Goal: Information Seeking & Learning: Learn about a topic

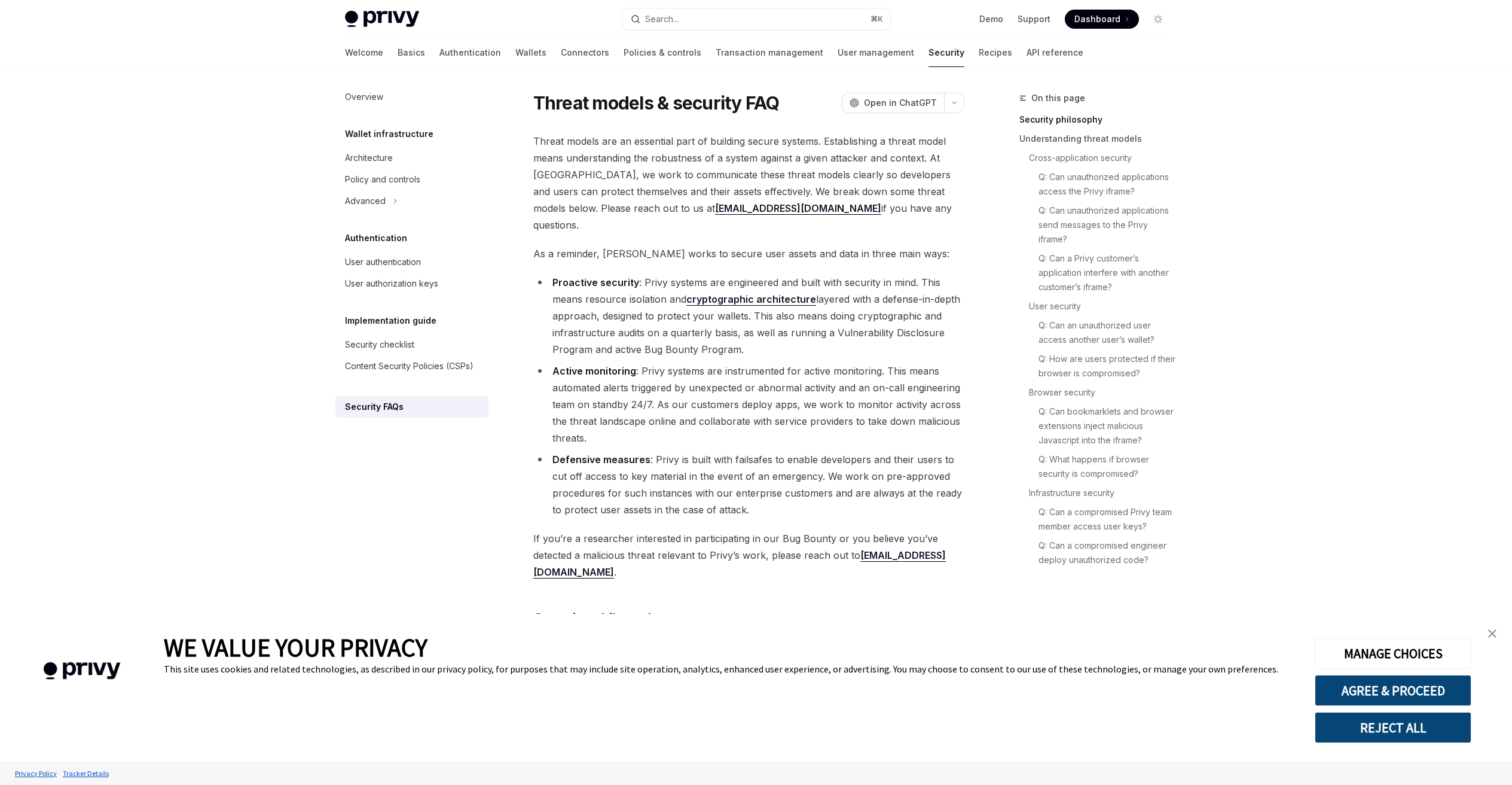
click at [1493, 631] on img "close banner" at bounding box center [1492, 633] width 8 height 8
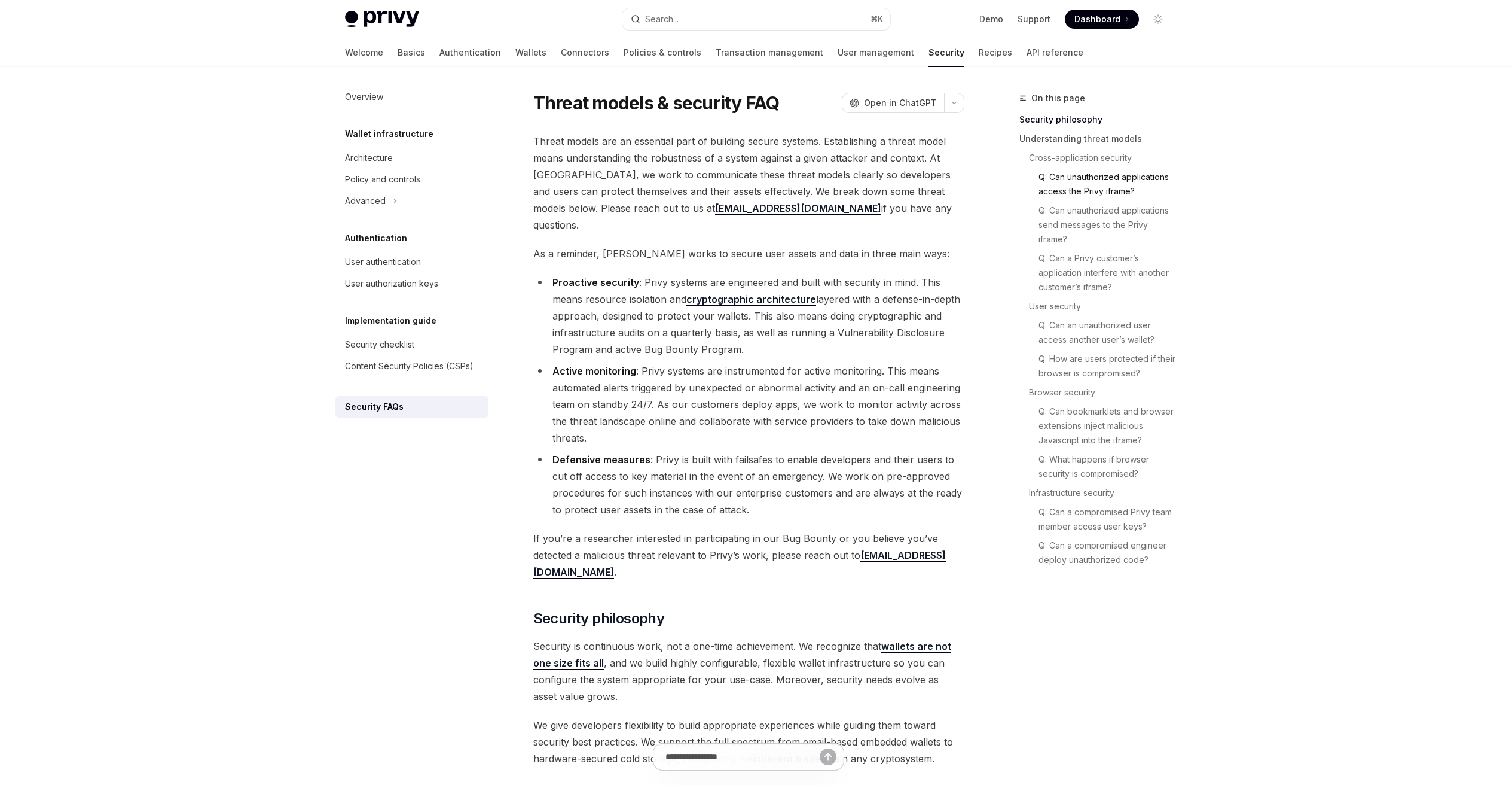
click at [1121, 182] on link "Q: Can unauthorized applications access the Privy iframe?" at bounding box center [1108, 184] width 139 height 34
click at [561, 54] on link "Connectors" at bounding box center [585, 52] width 49 height 29
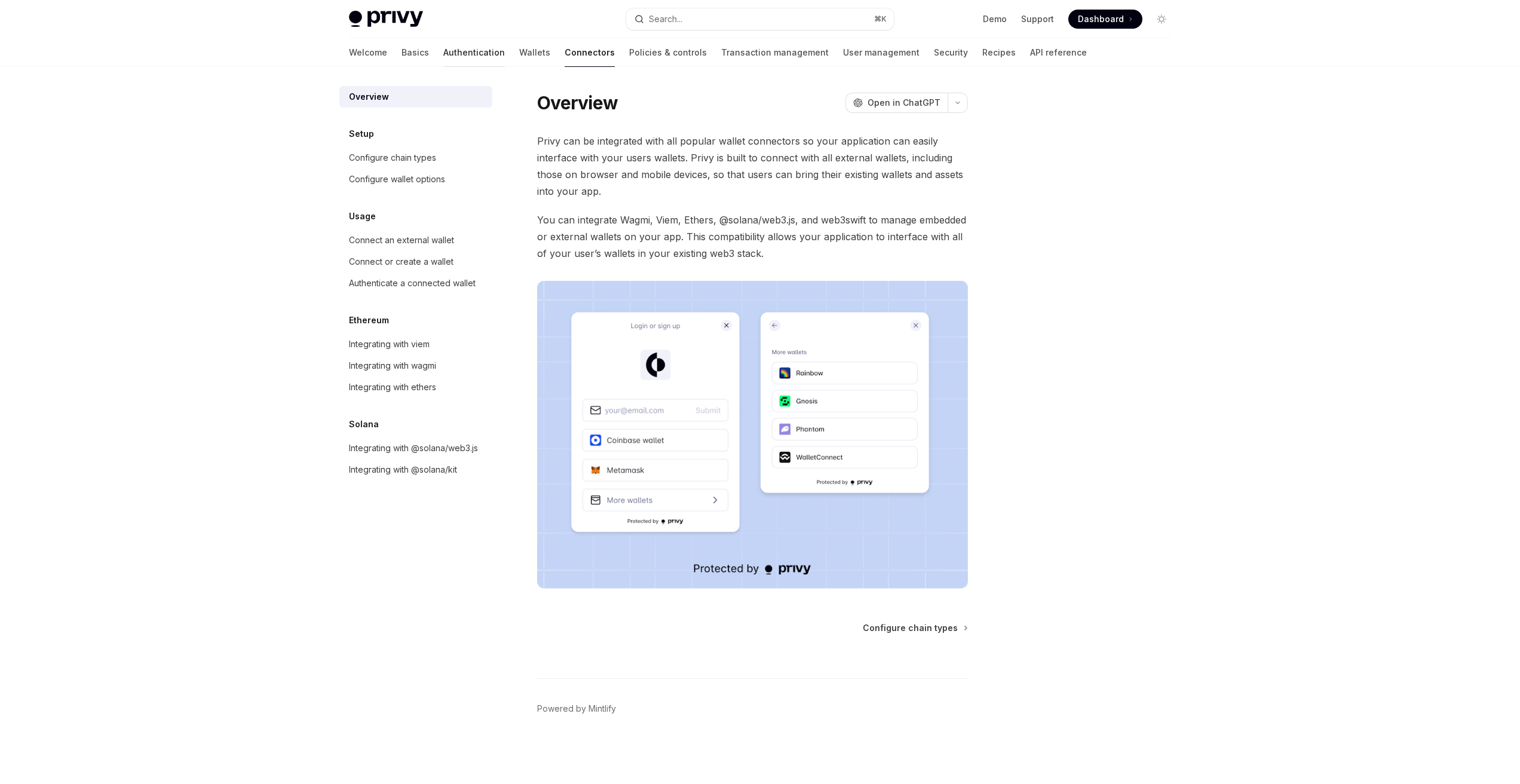
click at [444, 54] on link "Authentication" at bounding box center [474, 52] width 62 height 29
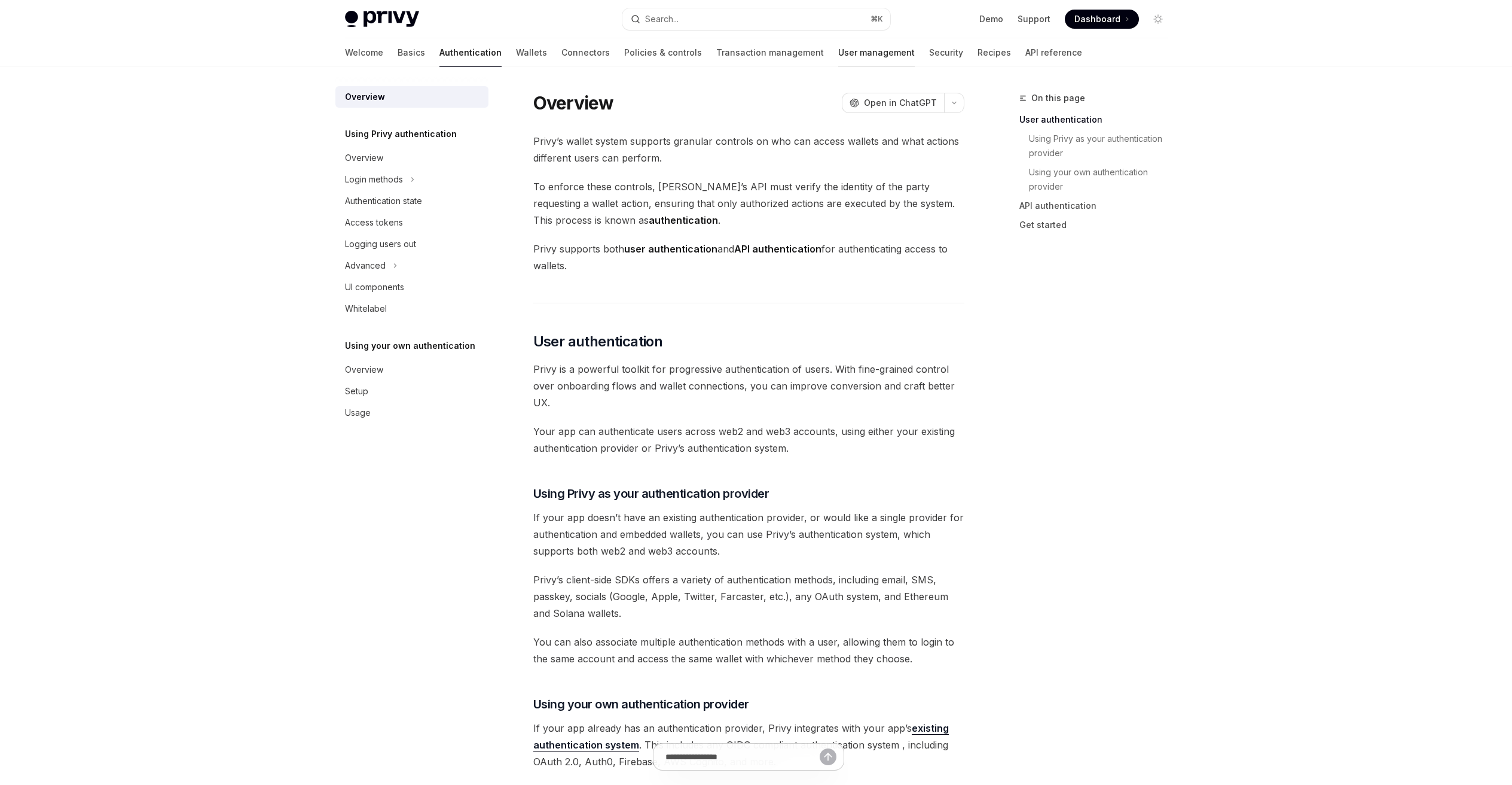
click at [839, 49] on link "User management" at bounding box center [876, 52] width 77 height 29
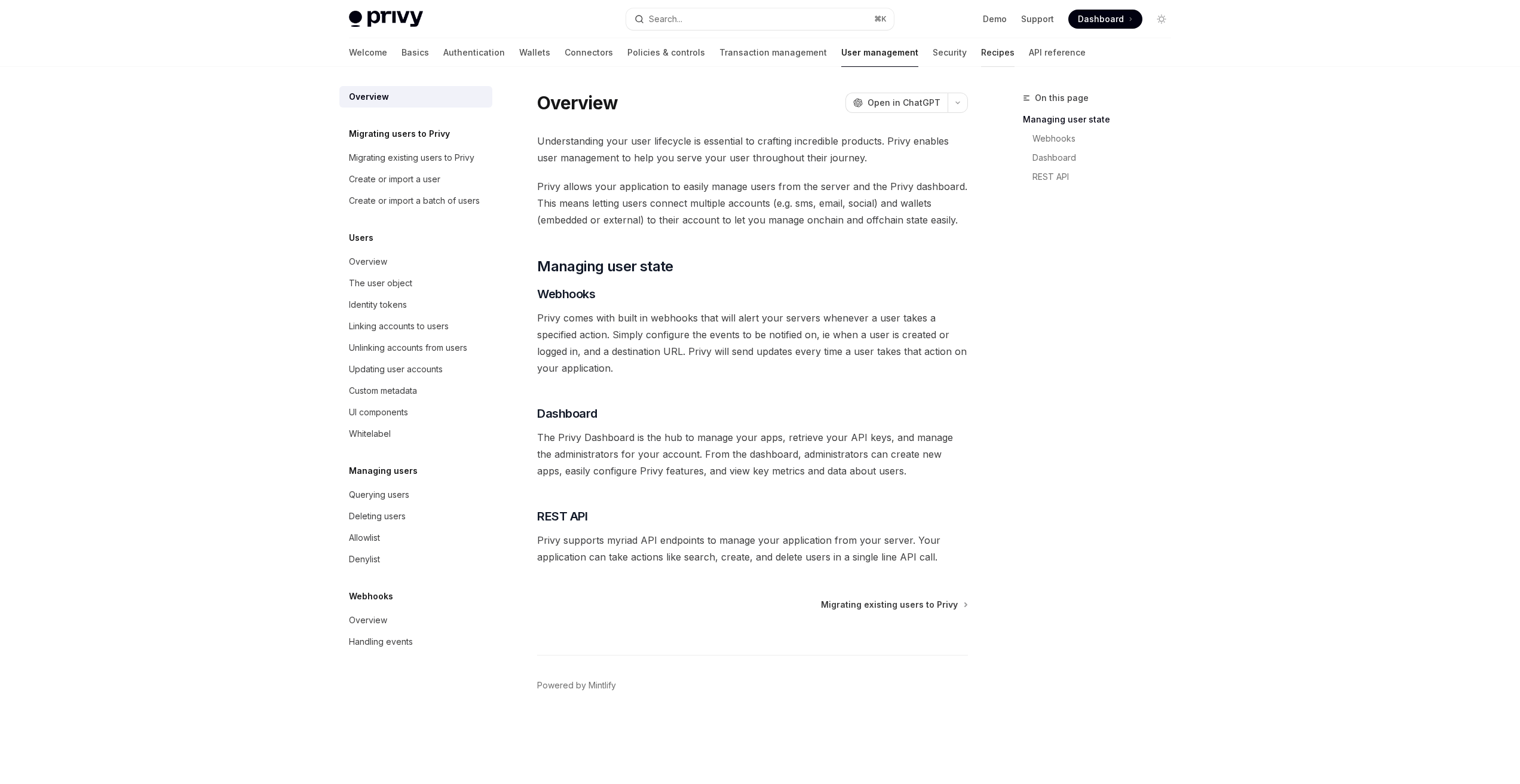
click at [981, 55] on link "Recipes" at bounding box center [998, 52] width 34 height 29
type textarea "*"
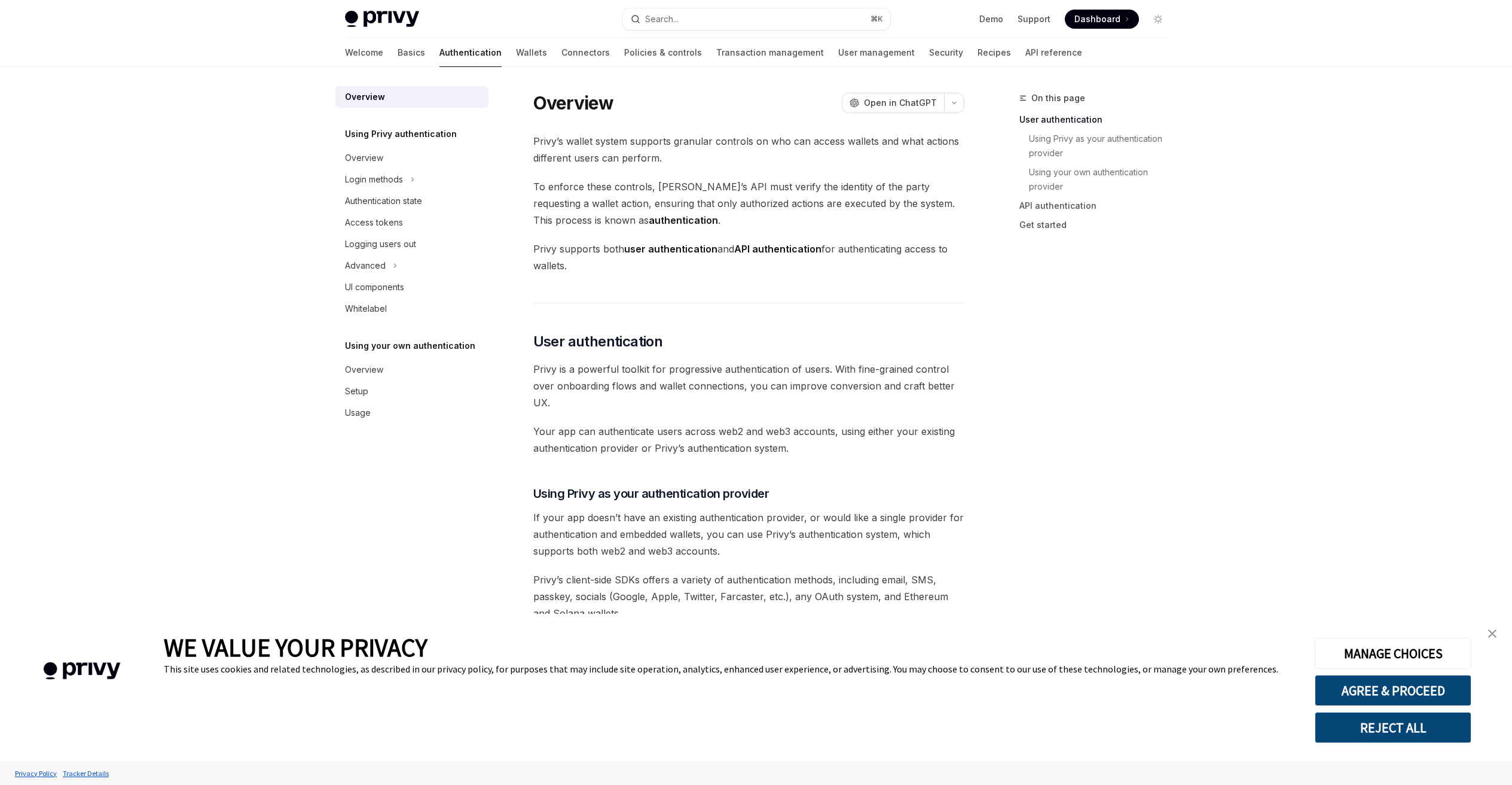
click at [1495, 628] on link "close banner" at bounding box center [1492, 633] width 24 height 24
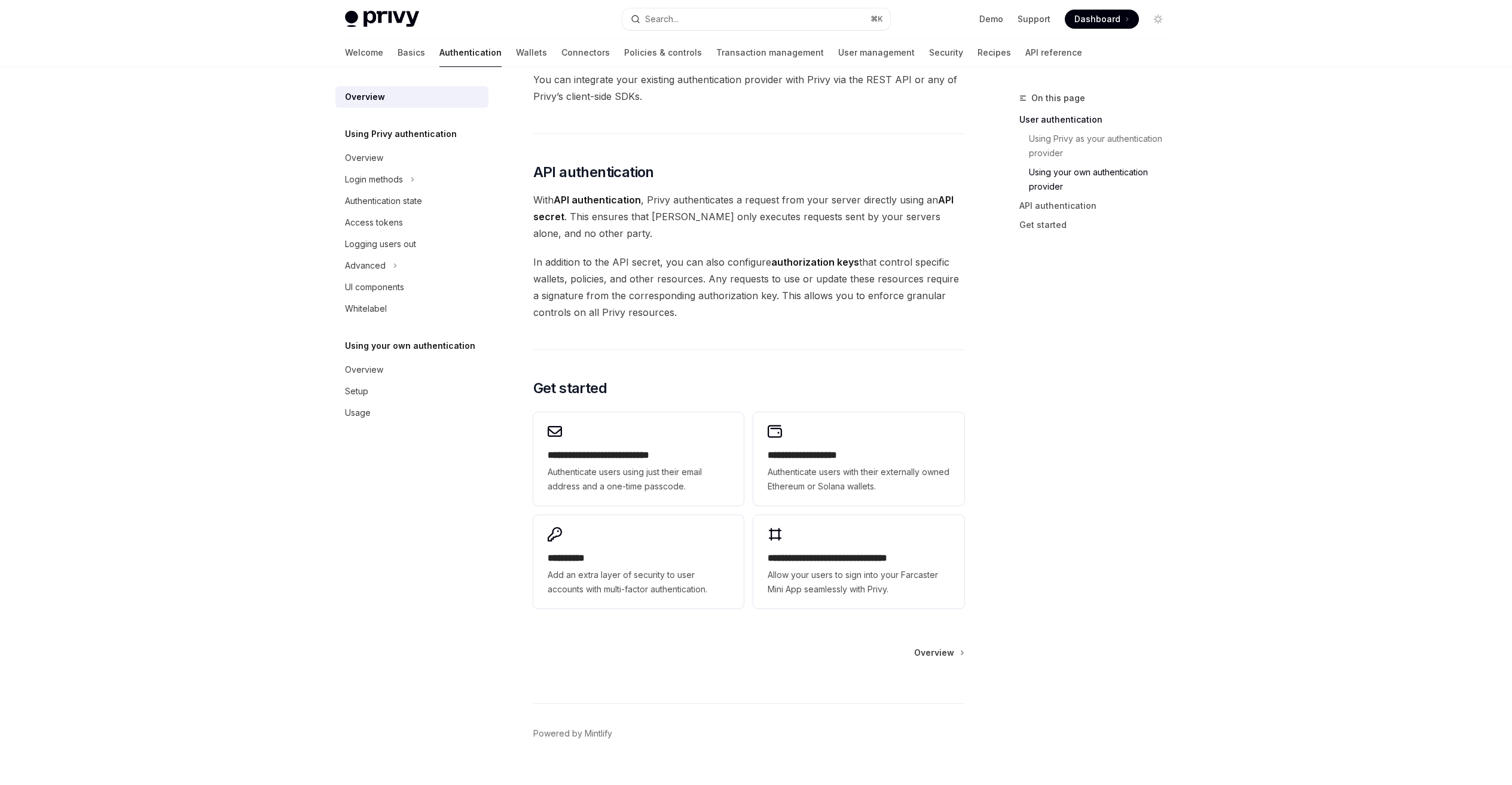
scroll to position [732, 0]
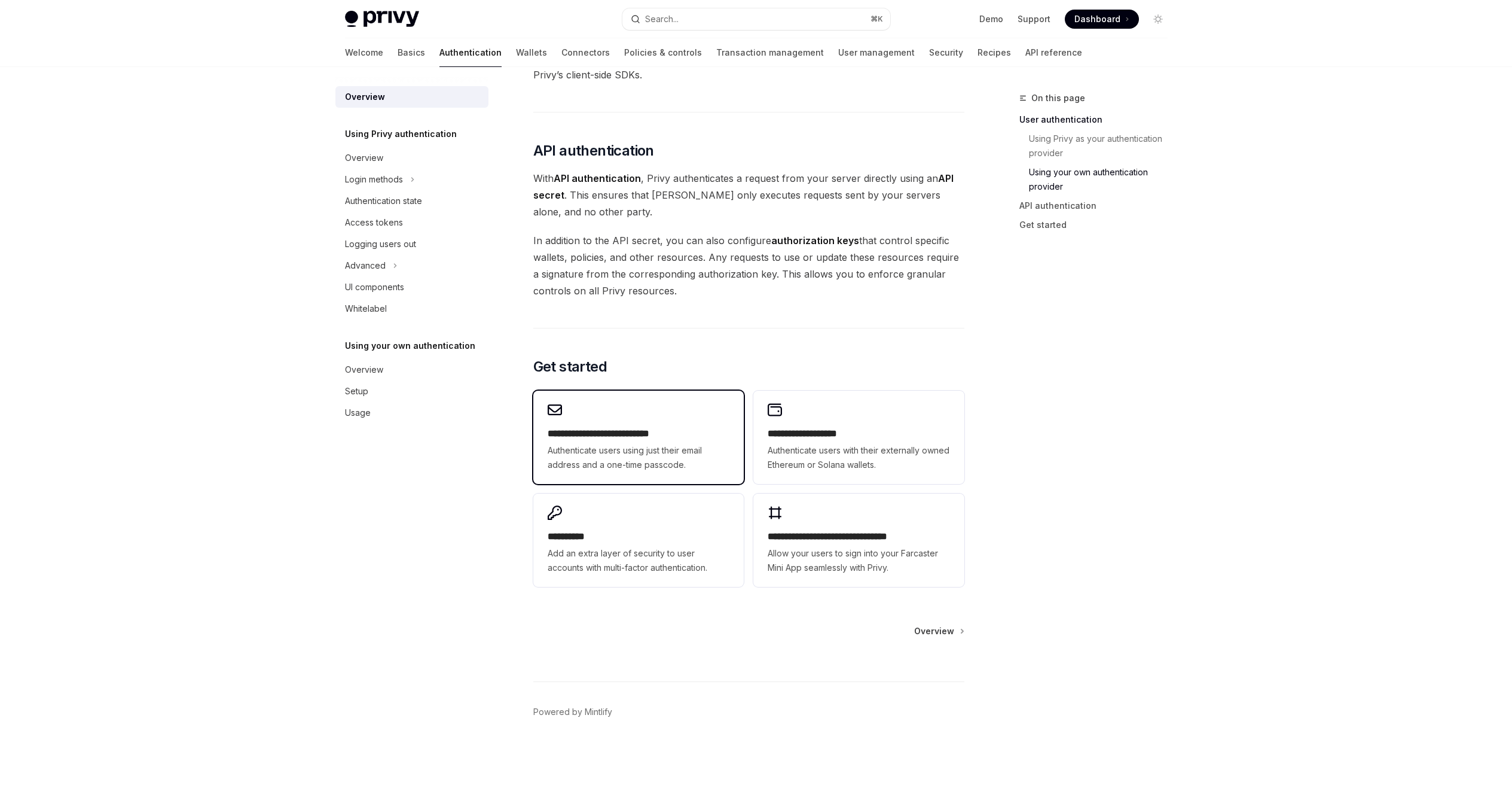
click at [658, 435] on h2 "**********" at bounding box center [639, 433] width 182 height 14
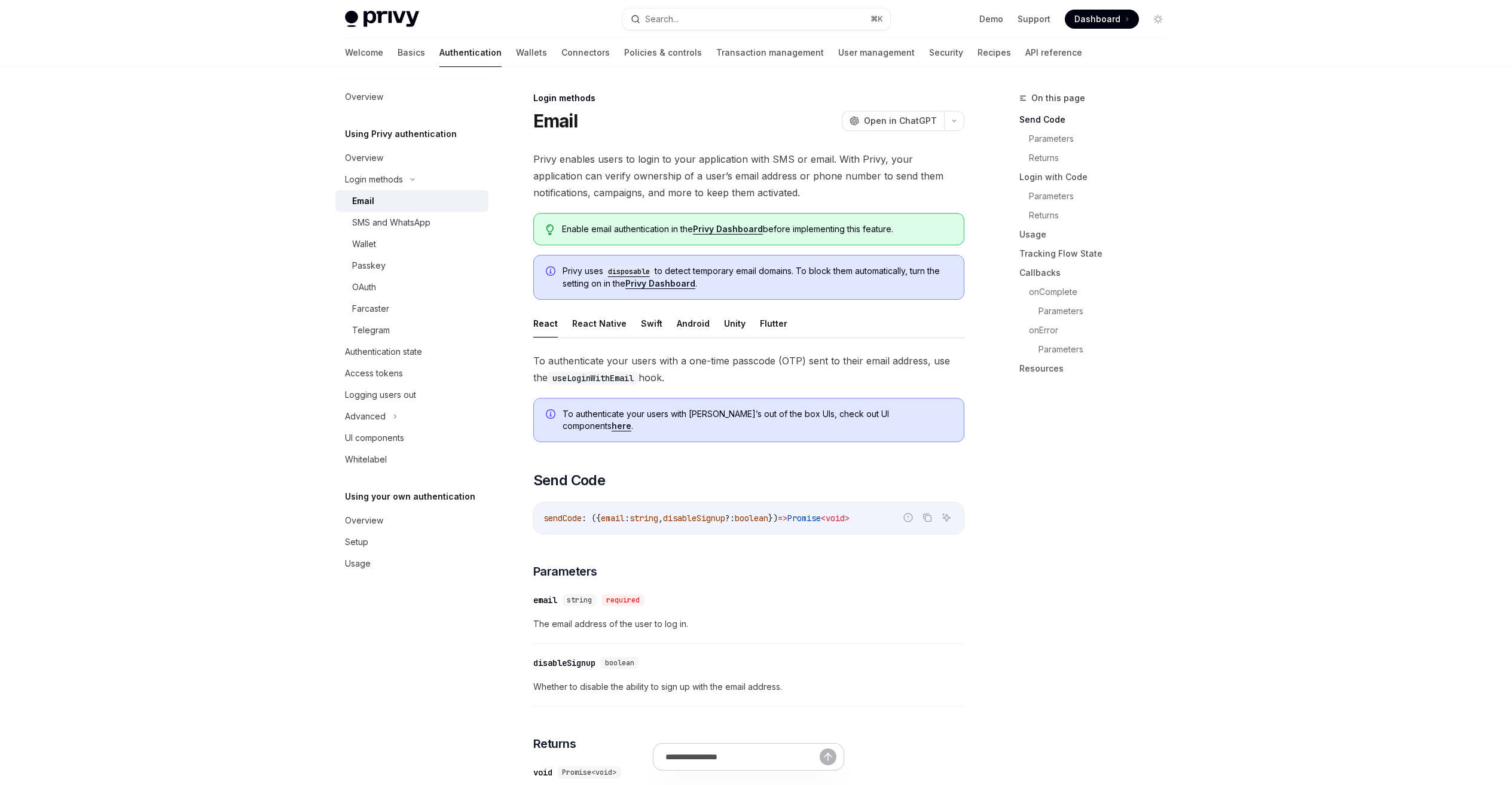
click at [379, 11] on img at bounding box center [382, 19] width 74 height 17
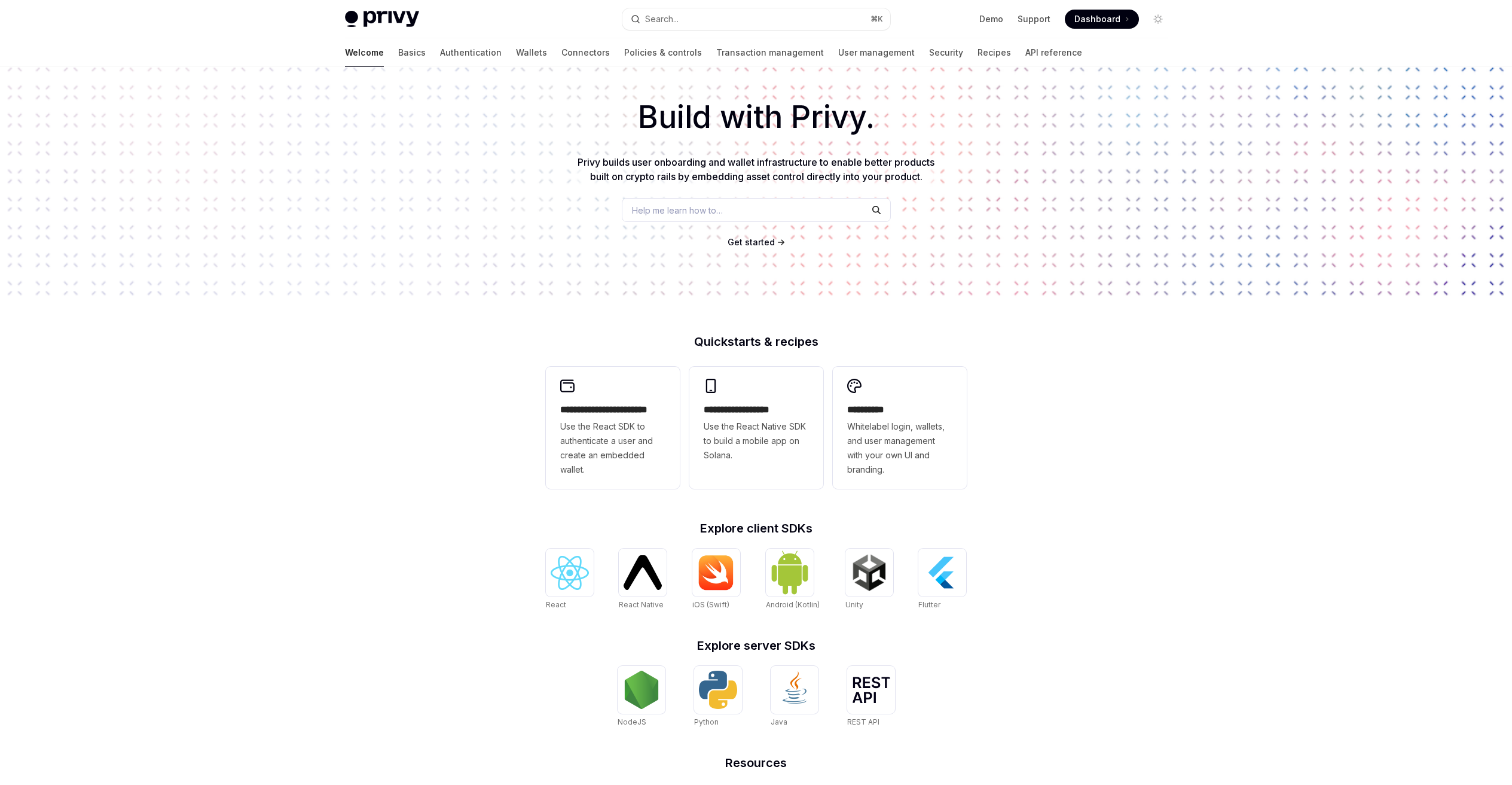
scroll to position [30, 0]
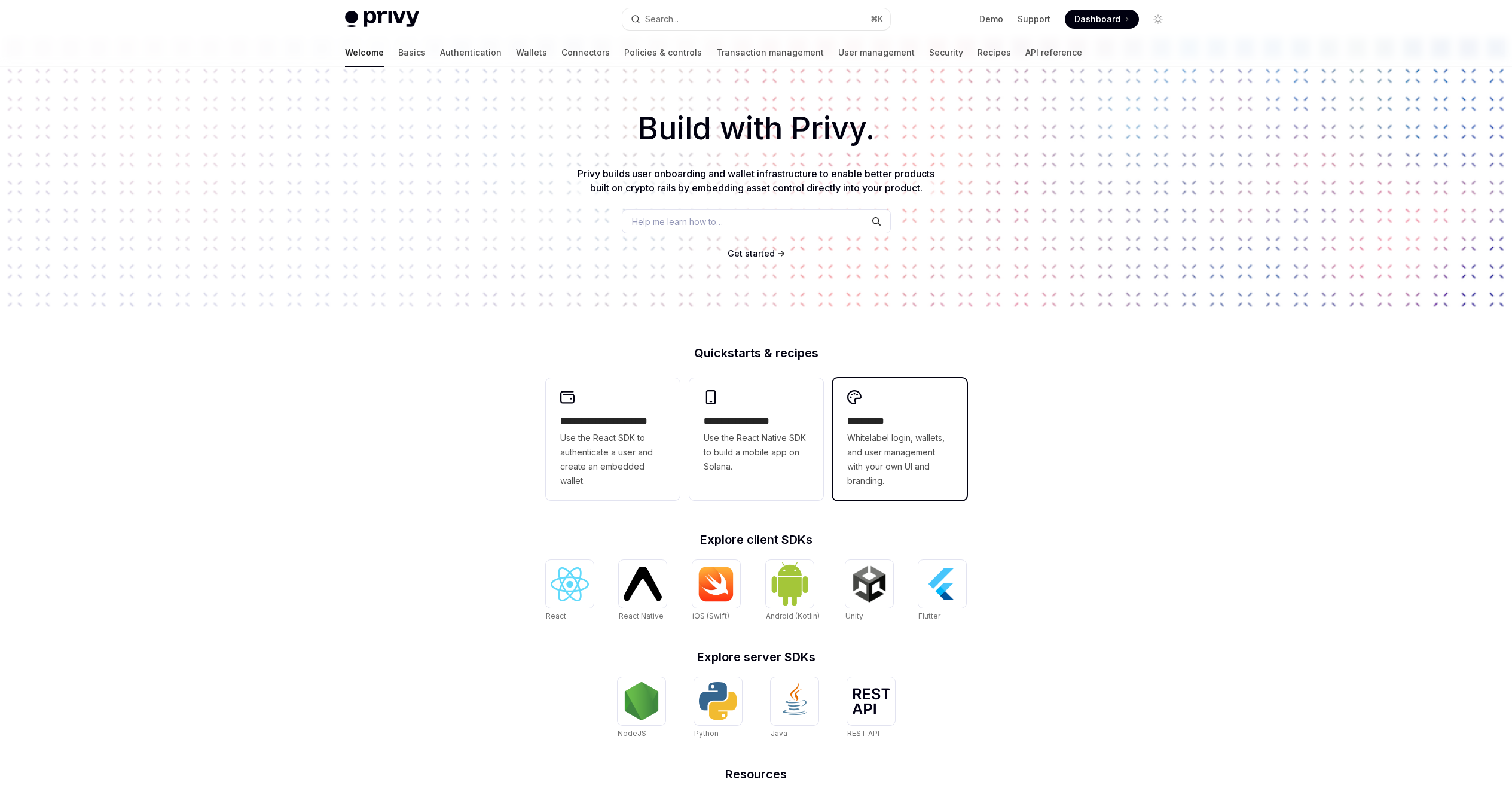
click at [900, 409] on div "**********" at bounding box center [900, 439] width 134 height 122
type textarea "*"
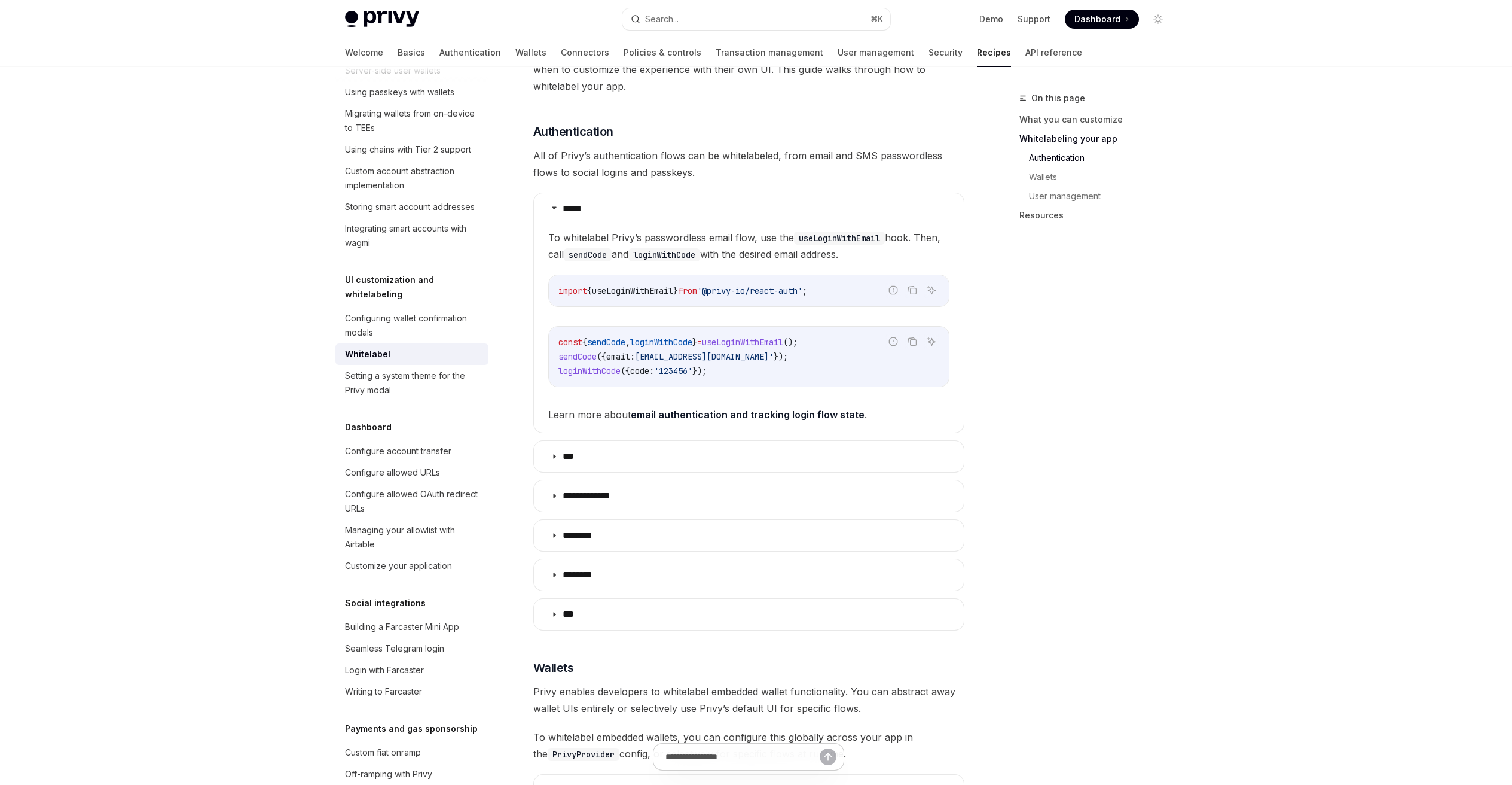
scroll to position [817, 0]
